Goal: Information Seeking & Learning: Find specific fact

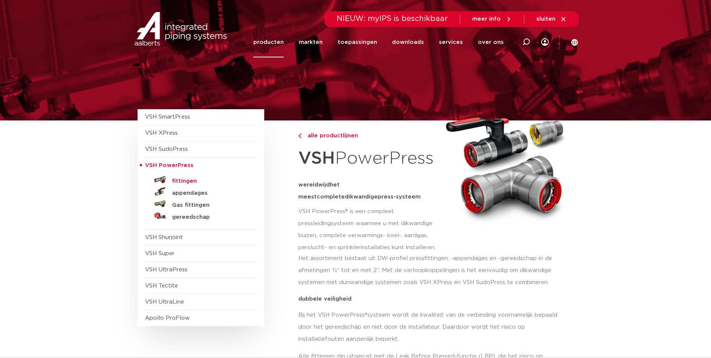
click at [194, 178] on h5 "fittingen" at bounding box center [209, 181] width 74 height 7
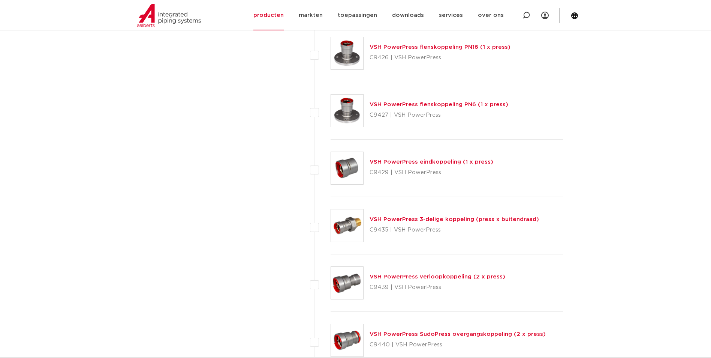
scroll to position [830, 0]
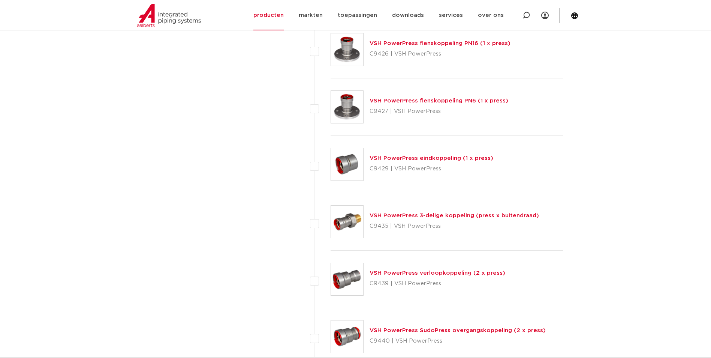
click at [364, 217] on div "VSH PowerPress 3-delige koppeling (press x buitendraad) C9435 | VSH PowerPress" at bounding box center [447, 221] width 233 height 57
click at [398, 218] on link "VSH PowerPress 3-delige koppeling (press x buitendraad)" at bounding box center [454, 216] width 169 height 6
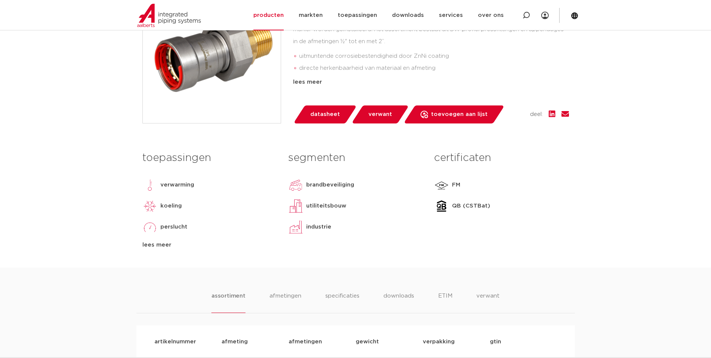
scroll to position [375, 0]
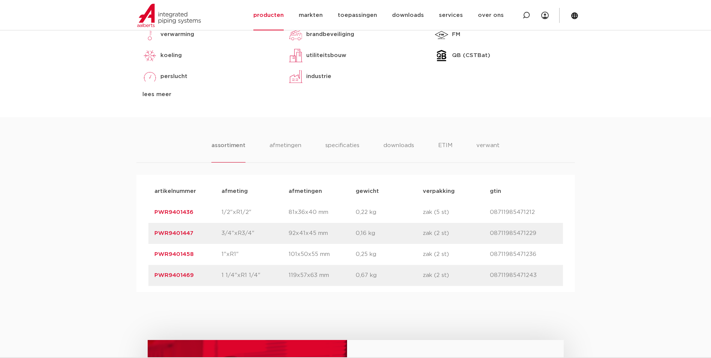
drag, startPoint x: 261, startPoint y: 277, endPoint x: 227, endPoint y: 268, distance: 34.7
click at [227, 268] on div "artikelnummer PWR9401469 afmeting 1 1/4"xR1 1/4" afmetingen 119x57x63 mm gewich…" at bounding box center [355, 275] width 415 height 21
drag, startPoint x: 227, startPoint y: 268, endPoint x: 204, endPoint y: 282, distance: 27.5
click at [204, 282] on div "artikelnummer PWR9401469 afmeting 1 1/4"xR1 1/4" afmetingen 119x57x63 mm gewich…" at bounding box center [355, 275] width 415 height 21
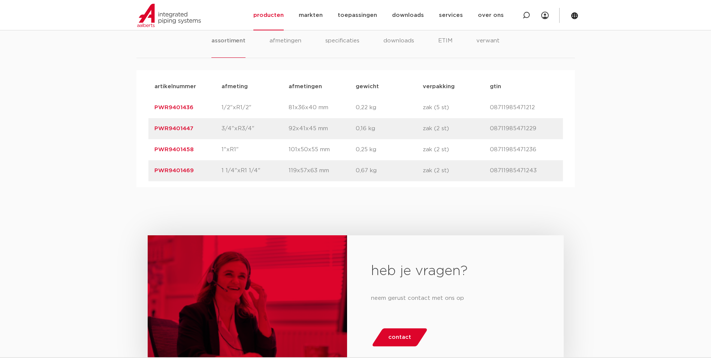
scroll to position [461, 0]
